Goal: Navigation & Orientation: Find specific page/section

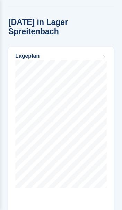
scroll to position [453, 0]
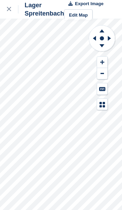
scroll to position [9, 0]
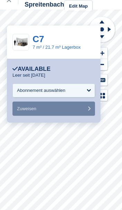
click at [11, 4] on div at bounding box center [12, 0] width 11 height 8
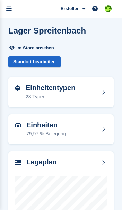
click at [12, 11] on link "menu" at bounding box center [9, 9] width 18 height 18
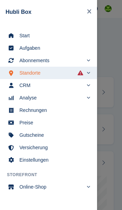
click at [26, 38] on span "Start" at bounding box center [52, 36] width 67 height 10
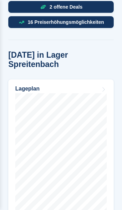
scroll to position [404, 0]
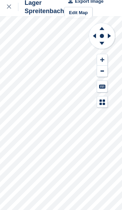
scroll to position [2, 0]
